Goal: Task Accomplishment & Management: Use online tool/utility

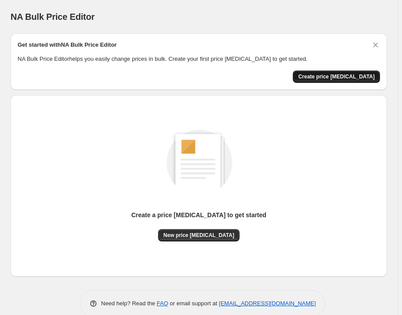
click at [333, 78] on span "Create price [MEDICAL_DATA]" at bounding box center [336, 76] width 77 height 7
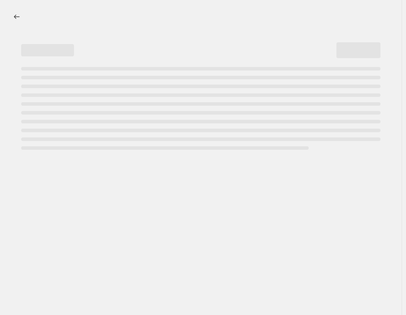
select select "percentage"
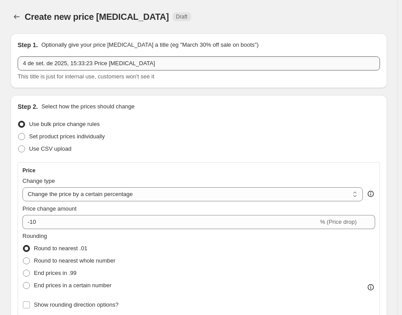
drag, startPoint x: 48, startPoint y: 71, endPoint x: 48, endPoint y: 67, distance: 4.9
click at [48, 71] on div "4 de set. de 2025, 15:33:23 Price change job This title is just for internal us…" at bounding box center [199, 68] width 363 height 25
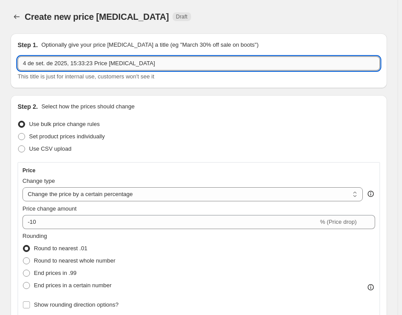
click at [48, 59] on input "4 de set. de 2025, 15:33:23 Price change job" at bounding box center [199, 63] width 363 height 14
paste input "Alteração de preços"
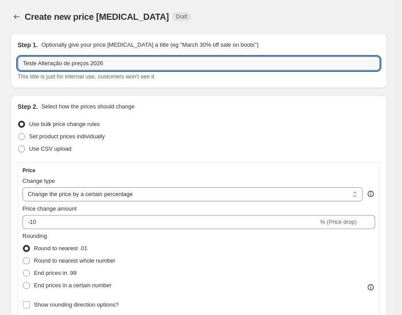
type input "Teste Alteração de preços 2026"
click at [48, 85] on div "Step 1. Optionally give your price change job a title (eg "March 30% off sale o…" at bounding box center [199, 60] width 377 height 55
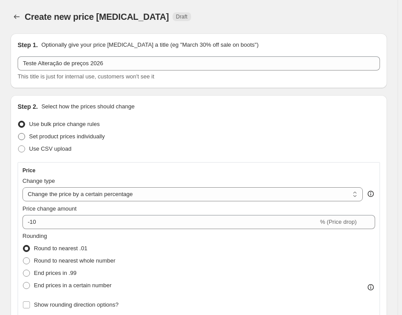
click at [62, 136] on span "Set product prices individually" at bounding box center [67, 136] width 76 height 7
click at [19, 134] on input "Set product prices individually" at bounding box center [18, 133] width 0 height 0
radio input "true"
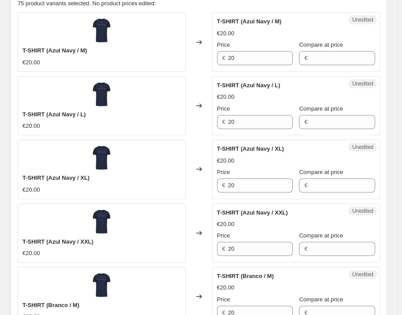
scroll to position [128, 0]
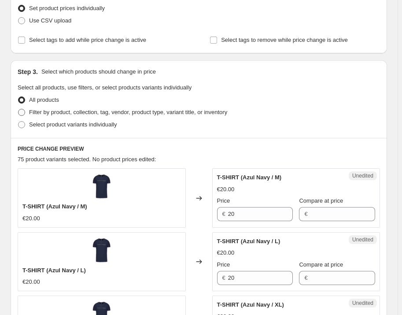
click at [49, 111] on span "Filter by product, collection, tag, vendor, product type, variant title, or inv…" at bounding box center [128, 112] width 198 height 7
click at [19, 109] on input "Filter by product, collection, tag, vendor, product type, variant title, or inv…" at bounding box center [18, 109] width 0 height 0
radio input "true"
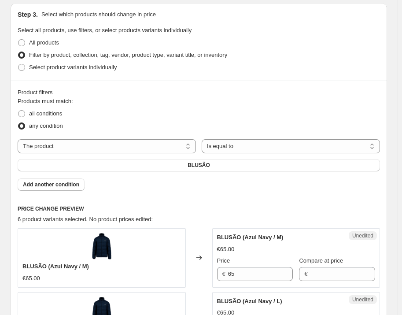
scroll to position [168, 0]
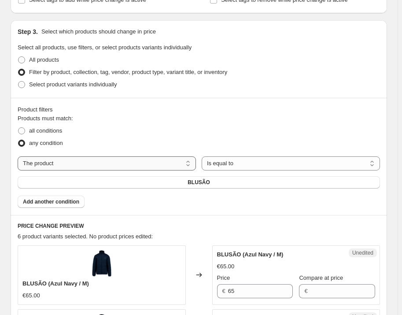
click at [85, 160] on select "The product The product's collection The product's tag The product's vendor The…" at bounding box center [107, 163] width 178 height 14
click at [131, 166] on select "The product The product's collection The product's tag The product's vendor The…" at bounding box center [107, 163] width 178 height 14
click at [215, 164] on select "Is equal to Is not equal to" at bounding box center [291, 163] width 178 height 14
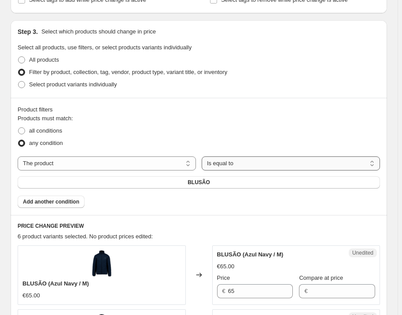
click at [215, 164] on select "Is equal to Is not equal to" at bounding box center [291, 163] width 178 height 14
click at [50, 129] on span "all conditions" at bounding box center [45, 130] width 33 height 7
click at [19, 128] on input "all conditions" at bounding box center [18, 127] width 0 height 0
radio input "true"
click at [40, 87] on span "Select product variants individually" at bounding box center [73, 84] width 88 height 7
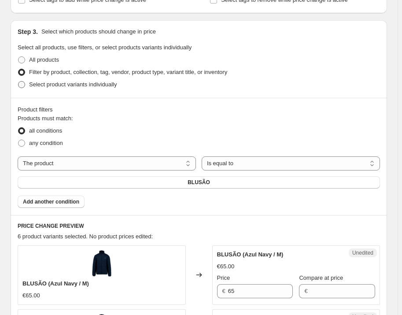
click at [19, 82] on input "Select product variants individually" at bounding box center [18, 81] width 0 height 0
radio input "true"
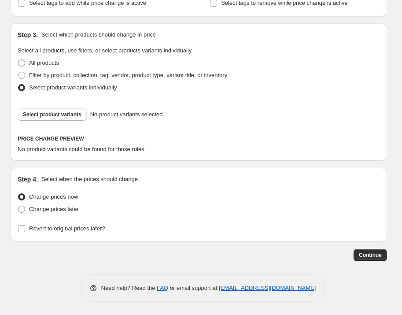
scroll to position [165, 0]
click at [35, 63] on span "All products" at bounding box center [44, 62] width 30 height 7
click at [19, 60] on input "All products" at bounding box center [18, 59] width 0 height 0
radio input "true"
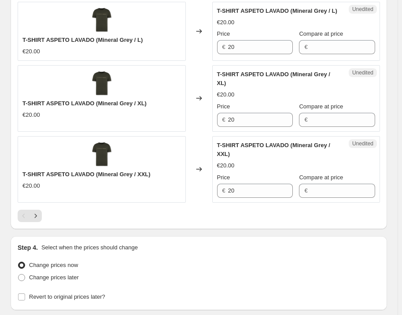
scroll to position [1450, 0]
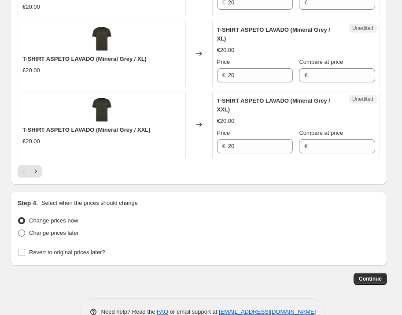
click at [57, 230] on span "Change prices later" at bounding box center [54, 233] width 50 height 7
click at [19, 230] on input "Change prices later" at bounding box center [18, 230] width 0 height 0
radio input "true"
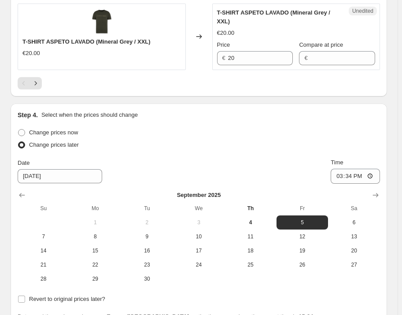
scroll to position [1571, 0]
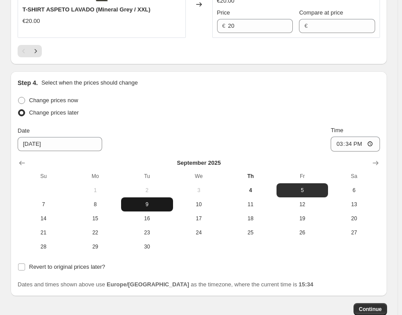
click at [135, 201] on span "9" at bounding box center [147, 204] width 45 height 7
type input "9/9/2025"
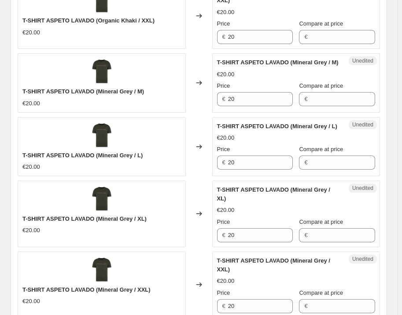
scroll to position [1490, 0]
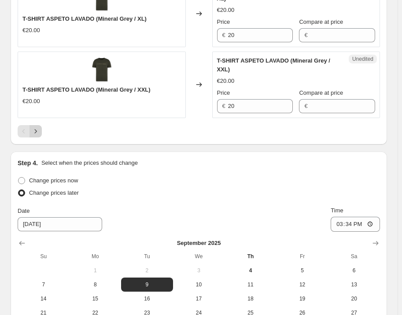
click at [40, 127] on icon "Next" at bounding box center [35, 131] width 9 height 9
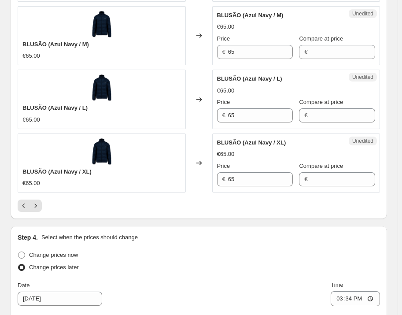
scroll to position [1442, 0]
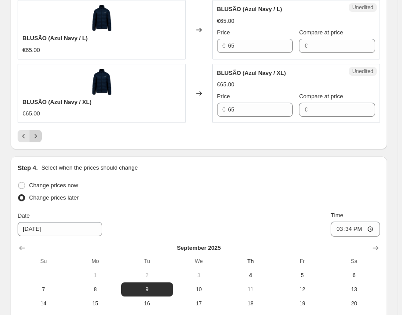
click at [37, 134] on icon "Next" at bounding box center [35, 136] width 9 height 9
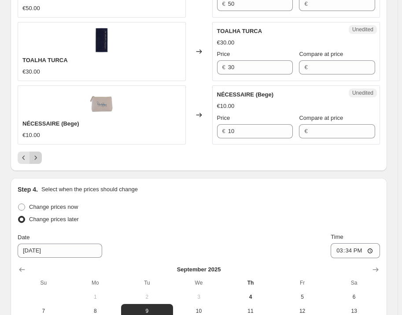
click at [40, 152] on button "Next" at bounding box center [36, 158] width 12 height 12
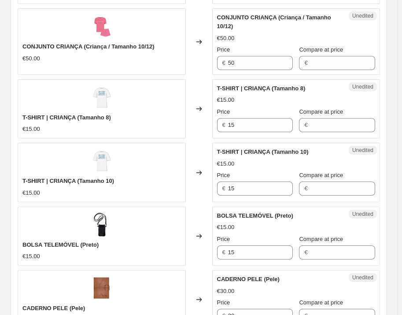
scroll to position [1109, 0]
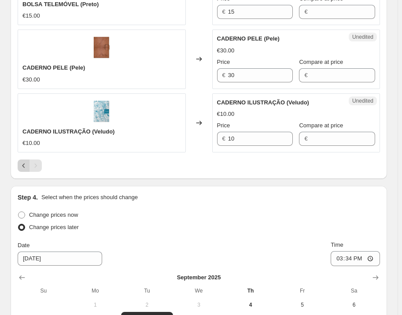
click at [19, 161] on icon "Previous" at bounding box center [23, 165] width 9 height 9
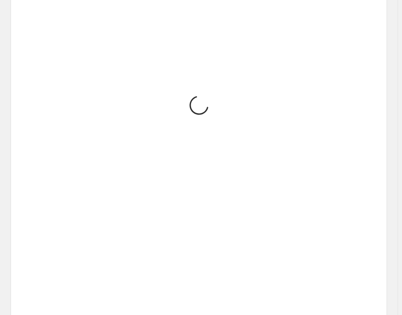
click at [21, 156] on div "Placeholder €59.05 €65.61" at bounding box center [102, 142] width 168 height 87
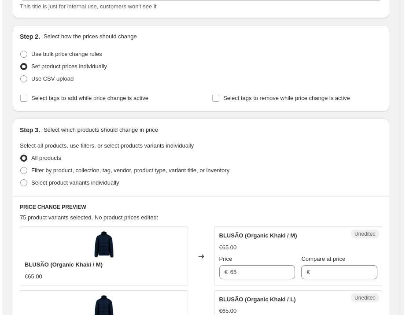
scroll to position [0, 0]
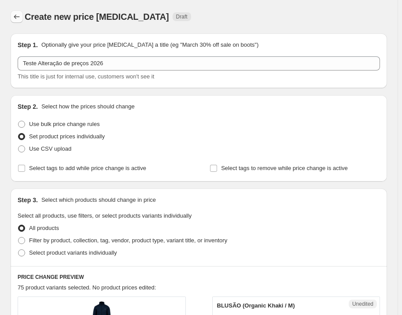
click at [19, 17] on icon "Price change jobs" at bounding box center [16, 16] width 9 height 9
